Goal: Navigation & Orientation: Find specific page/section

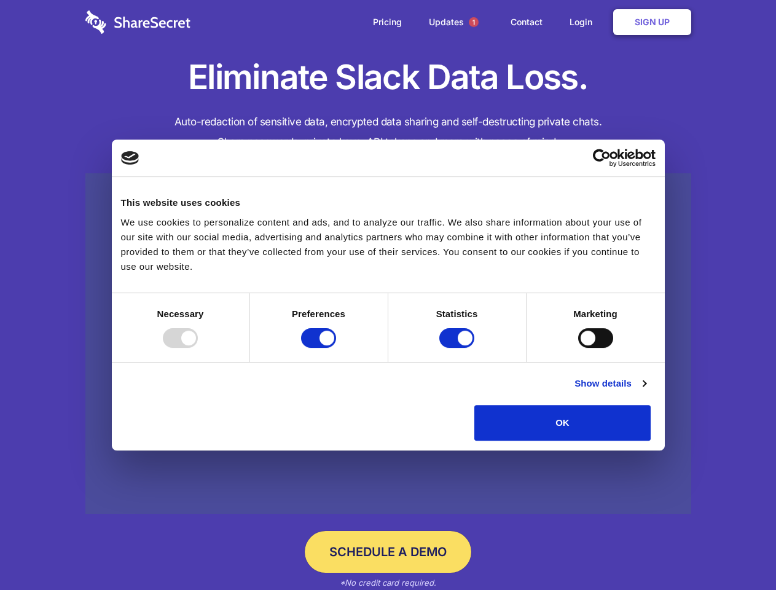
click at [198, 348] on div at bounding box center [180, 338] width 35 height 20
click at [336, 348] on input "Preferences" at bounding box center [318, 338] width 35 height 20
checkbox input "false"
click at [458, 348] on input "Statistics" at bounding box center [456, 338] width 35 height 20
checkbox input "false"
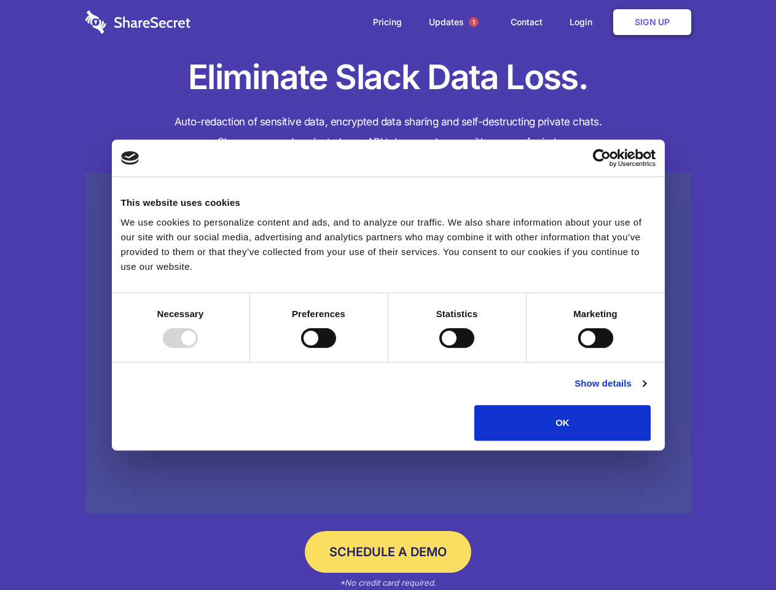
click at [578, 348] on input "Marketing" at bounding box center [595, 338] width 35 height 20
checkbox input "true"
click at [646, 391] on link "Show details" at bounding box center [609, 383] width 71 height 15
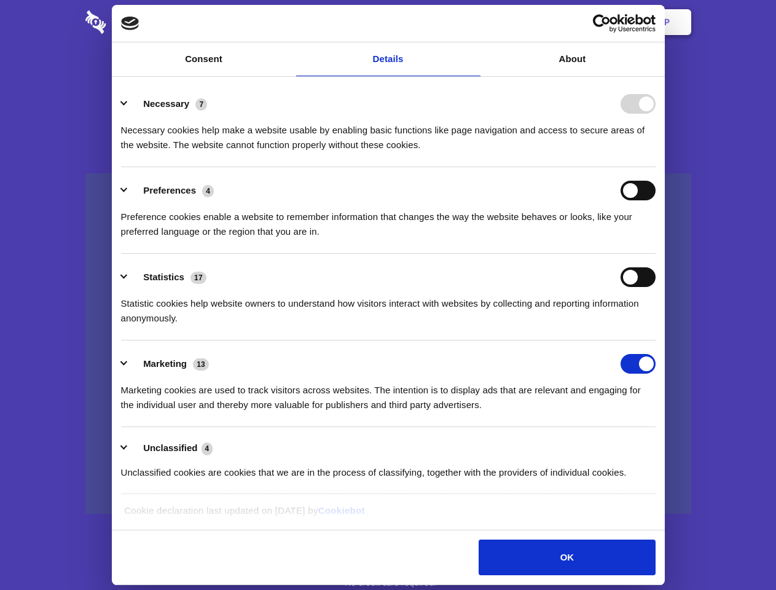
click at [655, 167] on li "Necessary 7 Necessary cookies help make a website usable by enabling basic func…" at bounding box center [388, 123] width 534 height 87
click at [473, 22] on span "1" at bounding box center [474, 22] width 10 height 10
